Goal: Task Accomplishment & Management: Complete application form

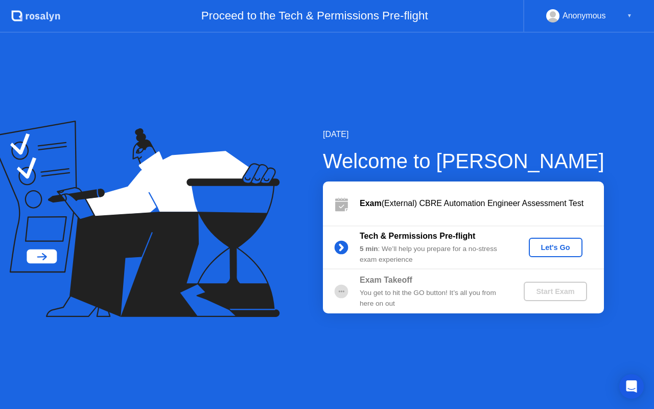
click at [544, 248] on div "Let's Go" at bounding box center [555, 247] width 45 height 8
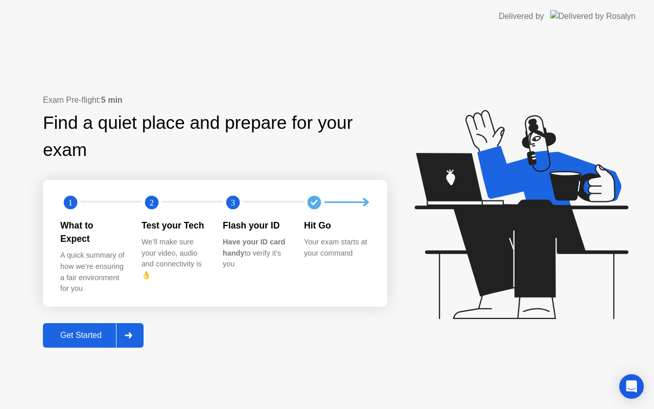
click at [96, 331] on div "Get Started" at bounding box center [81, 335] width 70 height 9
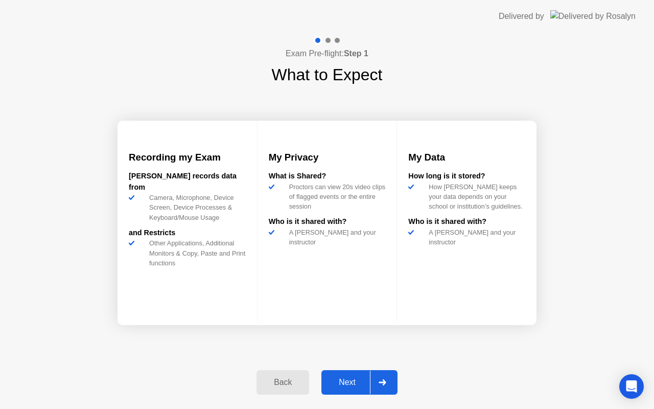
click at [336, 382] on div "Next" at bounding box center [346, 382] width 45 height 9
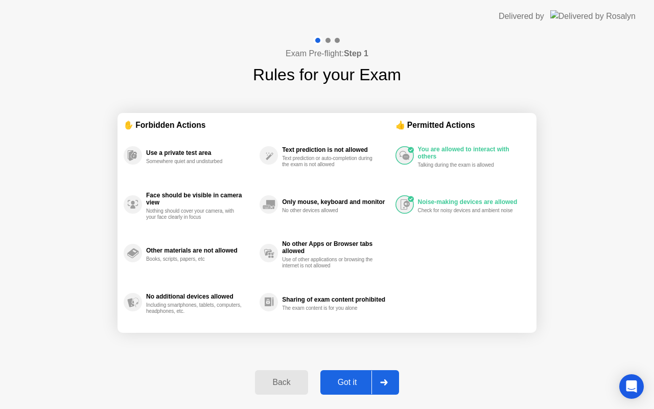
click at [352, 379] on div "Got it" at bounding box center [347, 382] width 48 height 9
select select "**********"
select select "*******"
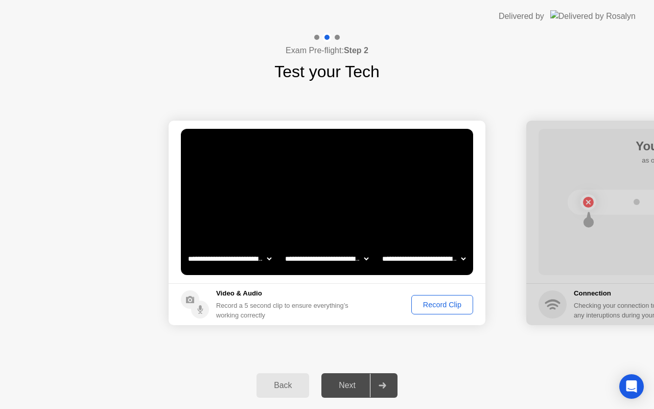
click at [435, 308] on div "Record Clip" at bounding box center [442, 304] width 55 height 8
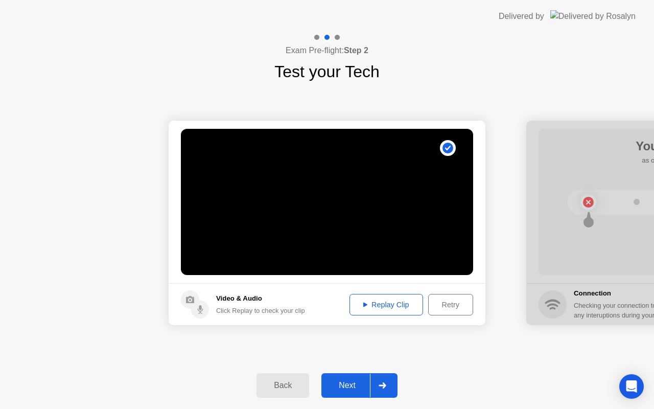
click at [408, 303] on div "Replay Clip" at bounding box center [386, 304] width 66 height 8
click at [345, 383] on div "Next" at bounding box center [346, 385] width 45 height 9
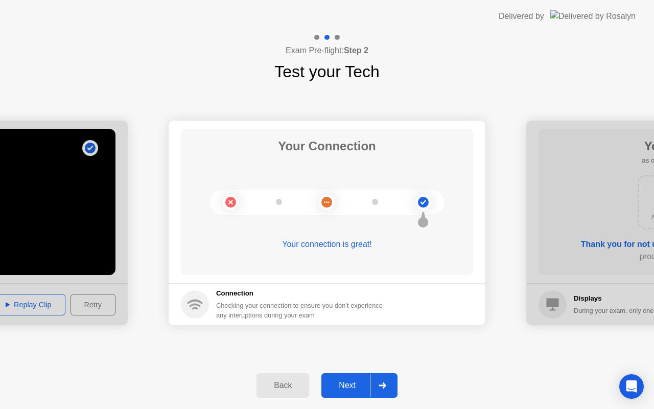
click at [351, 381] on div "Next" at bounding box center [346, 385] width 45 height 9
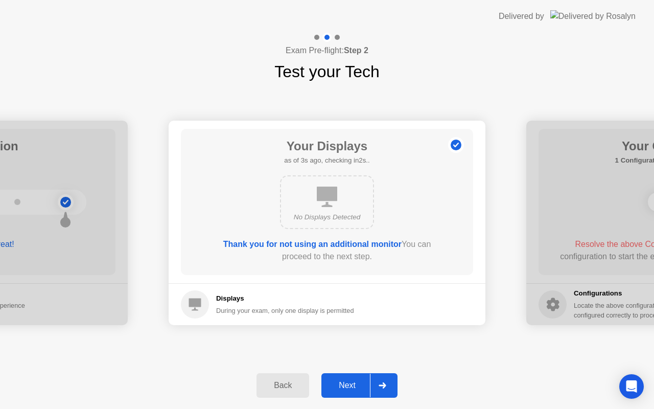
click at [351, 381] on div "Next" at bounding box center [346, 385] width 45 height 9
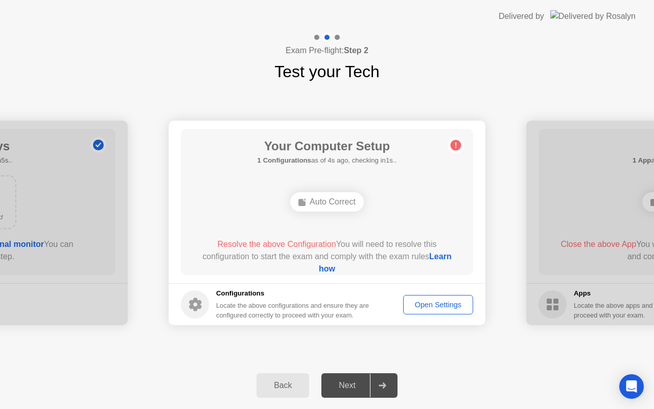
click at [325, 199] on div "Auto Correct" at bounding box center [327, 201] width 74 height 19
click at [411, 308] on div "Open Settings" at bounding box center [438, 304] width 63 height 8
click at [319, 271] on link "Learn how" at bounding box center [385, 262] width 133 height 21
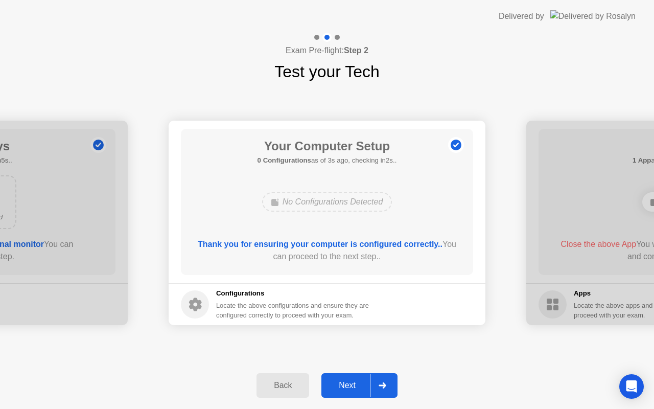
click at [299, 210] on div "No Configurations Detected" at bounding box center [327, 201] width 130 height 19
click at [348, 383] on div "Next" at bounding box center [346, 385] width 45 height 9
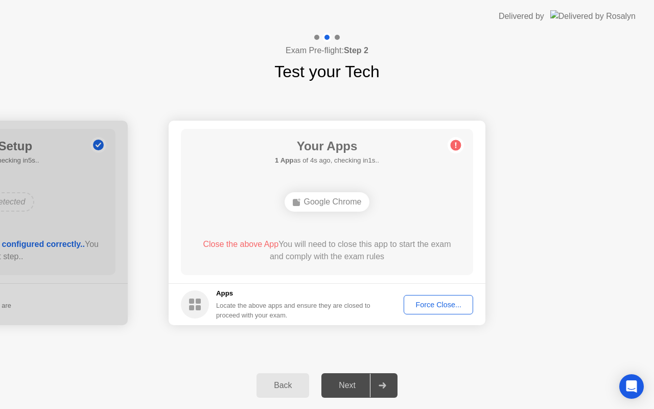
click at [428, 312] on button "Force Close..." at bounding box center [438, 304] width 69 height 19
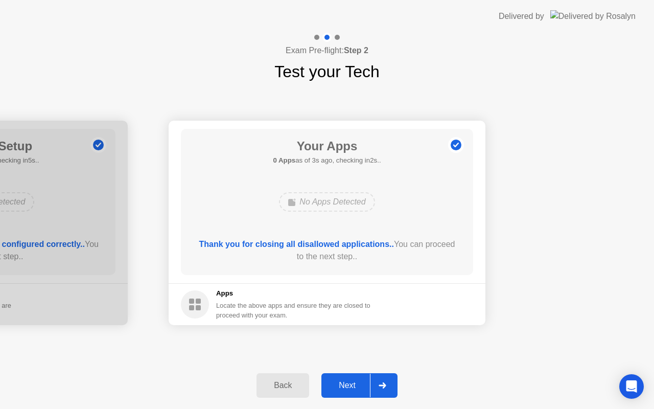
click at [343, 387] on div "Next" at bounding box center [346, 385] width 45 height 9
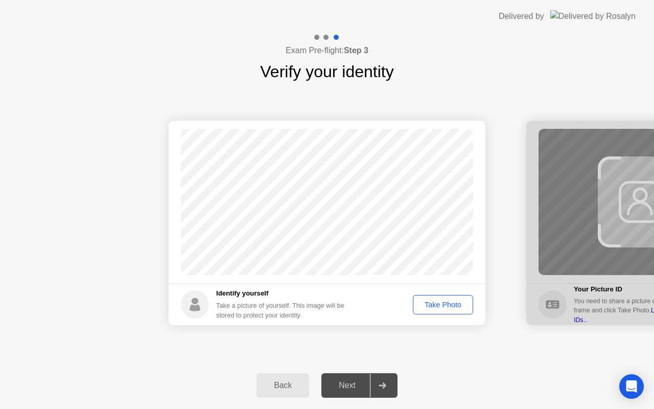
click at [432, 302] on div "Take Photo" at bounding box center [442, 304] width 53 height 8
click at [356, 381] on div "Next" at bounding box center [346, 385] width 45 height 9
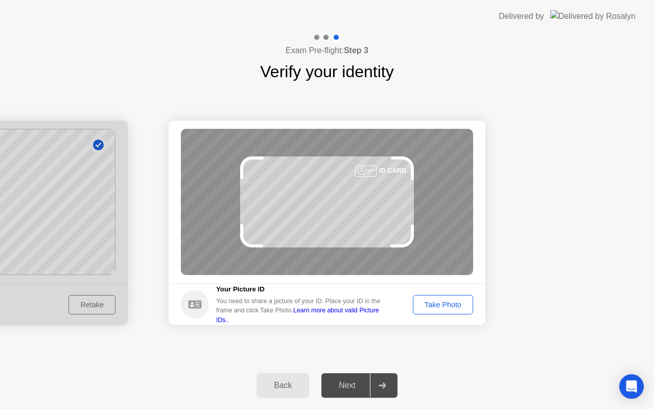
click at [436, 310] on button "Take Photo" at bounding box center [443, 304] width 60 height 19
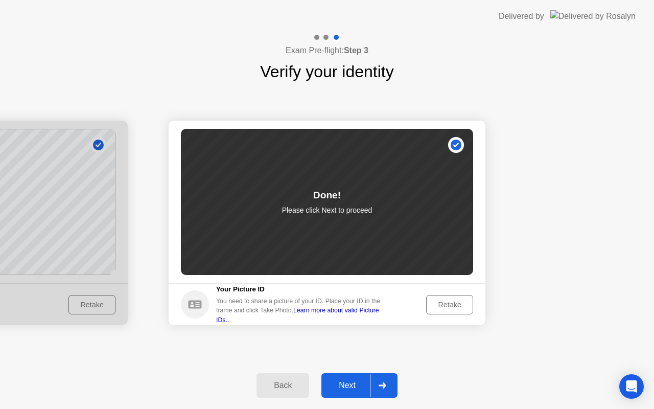
click at [363, 385] on div "Next" at bounding box center [346, 385] width 45 height 9
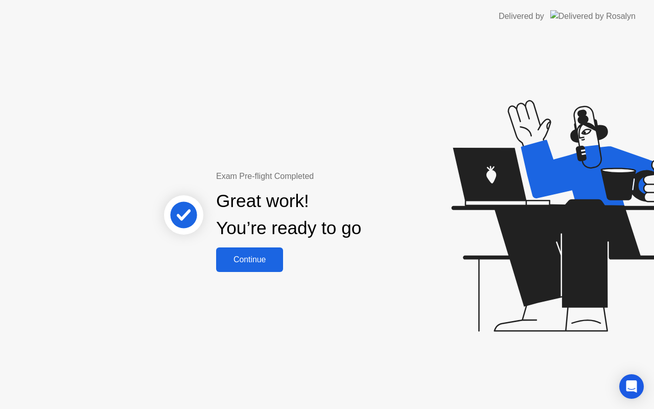
click at [268, 266] on button "Continue" at bounding box center [249, 259] width 67 height 25
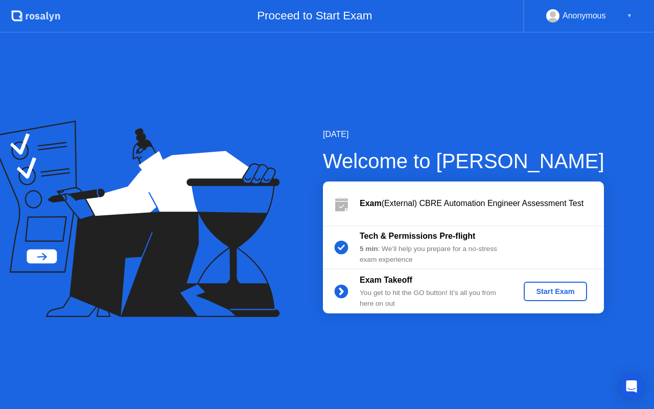
click at [548, 289] on div "Start Exam" at bounding box center [555, 291] width 55 height 8
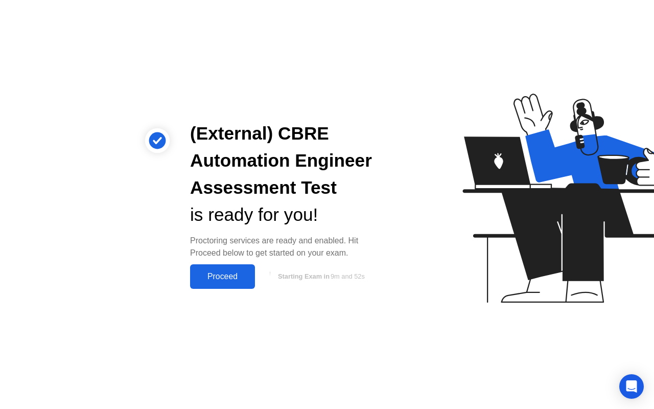
click at [219, 281] on div "Proceed" at bounding box center [222, 276] width 59 height 9
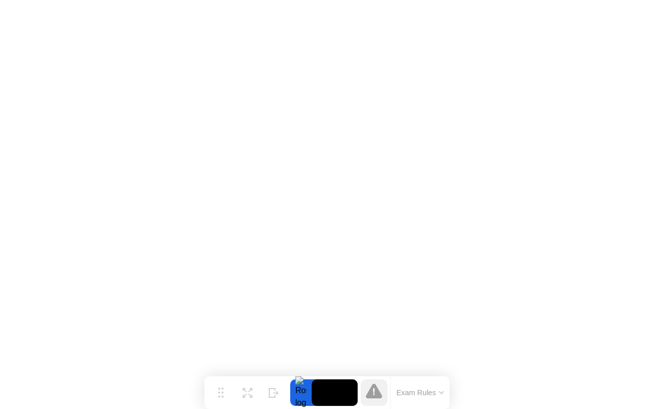
click at [315, 404] on video at bounding box center [335, 392] width 46 height 27
click at [326, 390] on video at bounding box center [335, 392] width 46 height 27
click at [431, 397] on button "Exam Rules" at bounding box center [420, 392] width 54 height 9
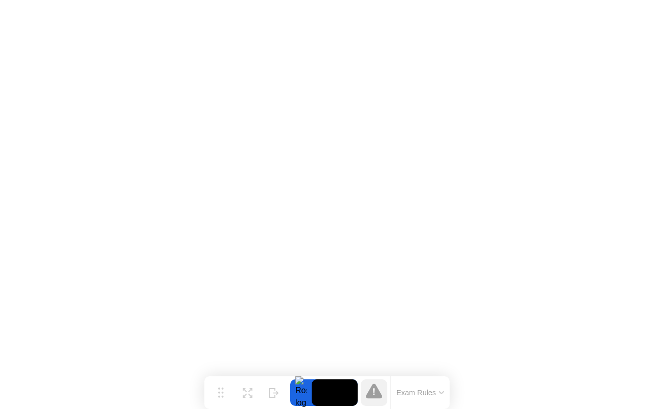
click at [304, 399] on div at bounding box center [300, 392] width 21 height 27
click at [248, 387] on icon at bounding box center [250, 386] width 4 height 4
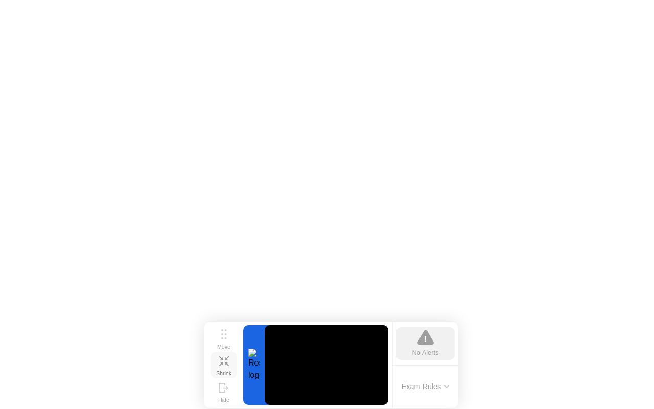
click at [225, 359] on icon at bounding box center [226, 358] width 4 height 4
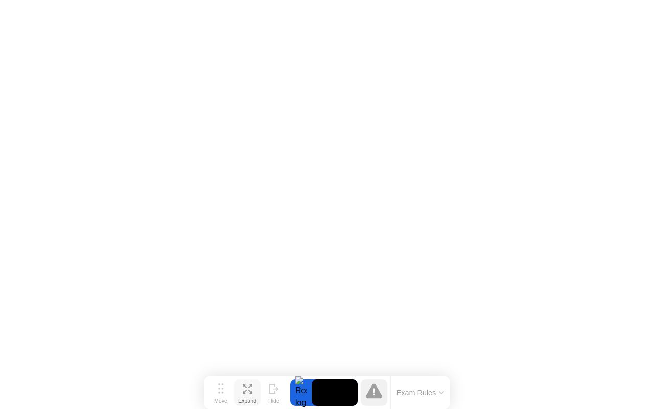
click at [415, 394] on button "Exam Rules" at bounding box center [420, 392] width 54 height 9
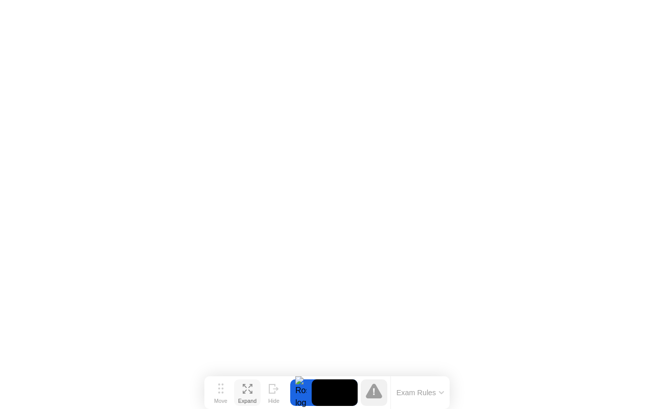
click at [337, 395] on video at bounding box center [335, 392] width 46 height 27
click at [369, 394] on icon at bounding box center [374, 390] width 16 height 15
click at [219, 387] on icon at bounding box center [221, 388] width 6 height 10
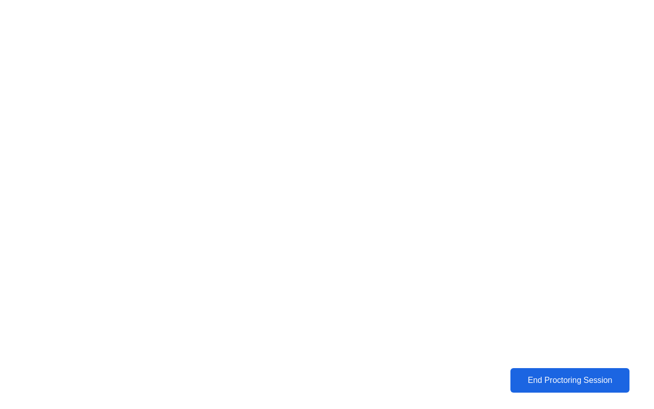
click at [567, 389] on button "End Proctoring Session" at bounding box center [570, 380] width 120 height 25
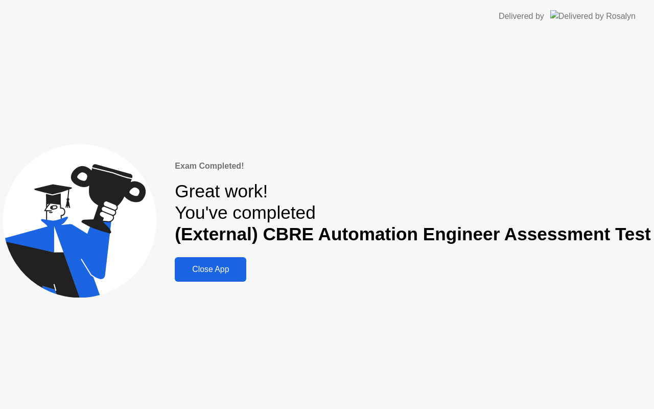
click at [222, 270] on div "Close App" at bounding box center [210, 269] width 65 height 9
